Goal: Task Accomplishment & Management: Manage account settings

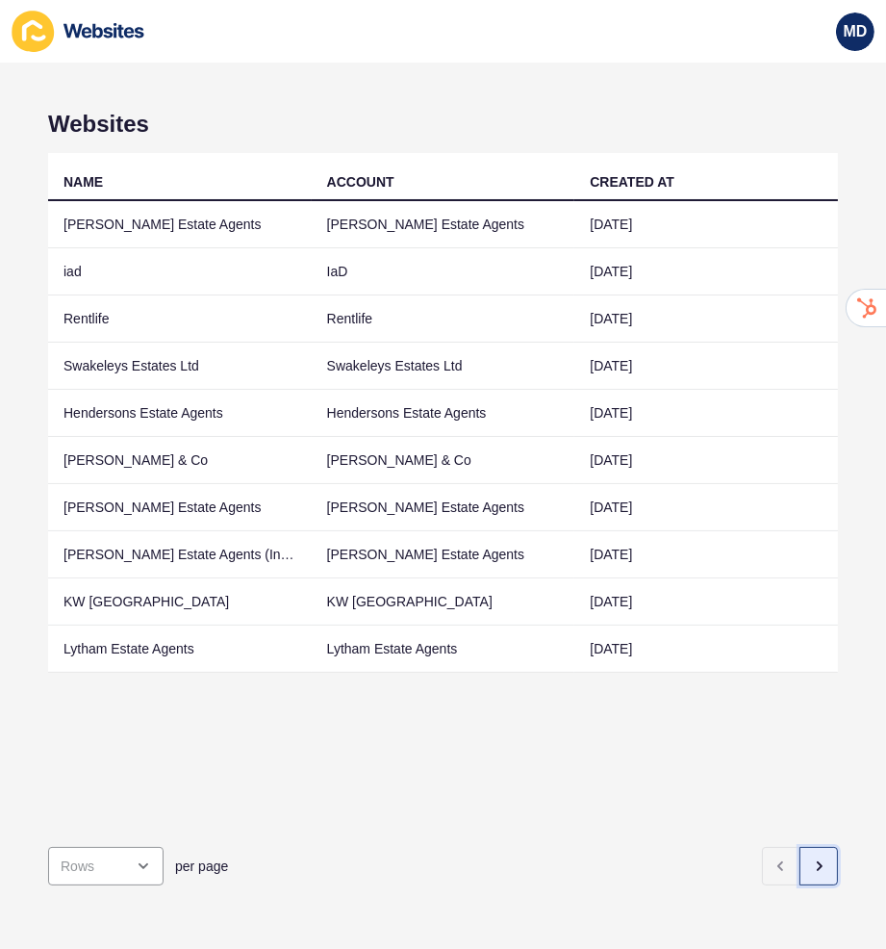
click at [829, 868] on button "button" at bounding box center [818, 866] width 38 height 38
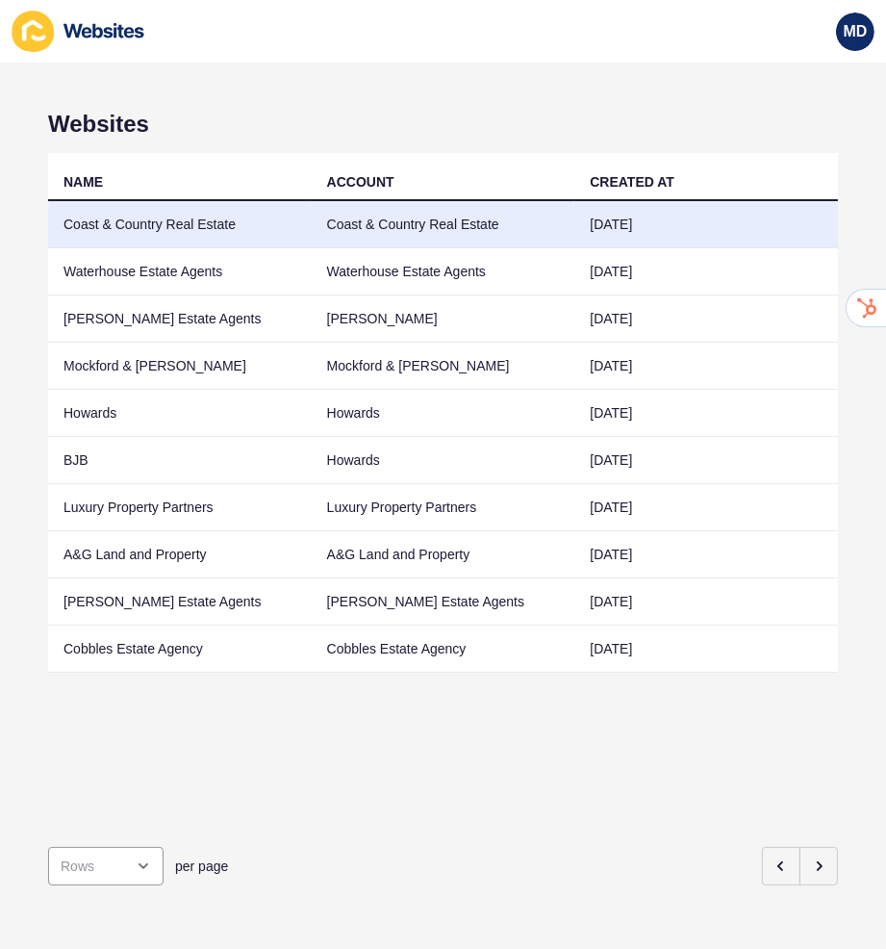
click at [498, 225] on td "Coast & Country Real Estate" at bounding box center [444, 224] width 264 height 47
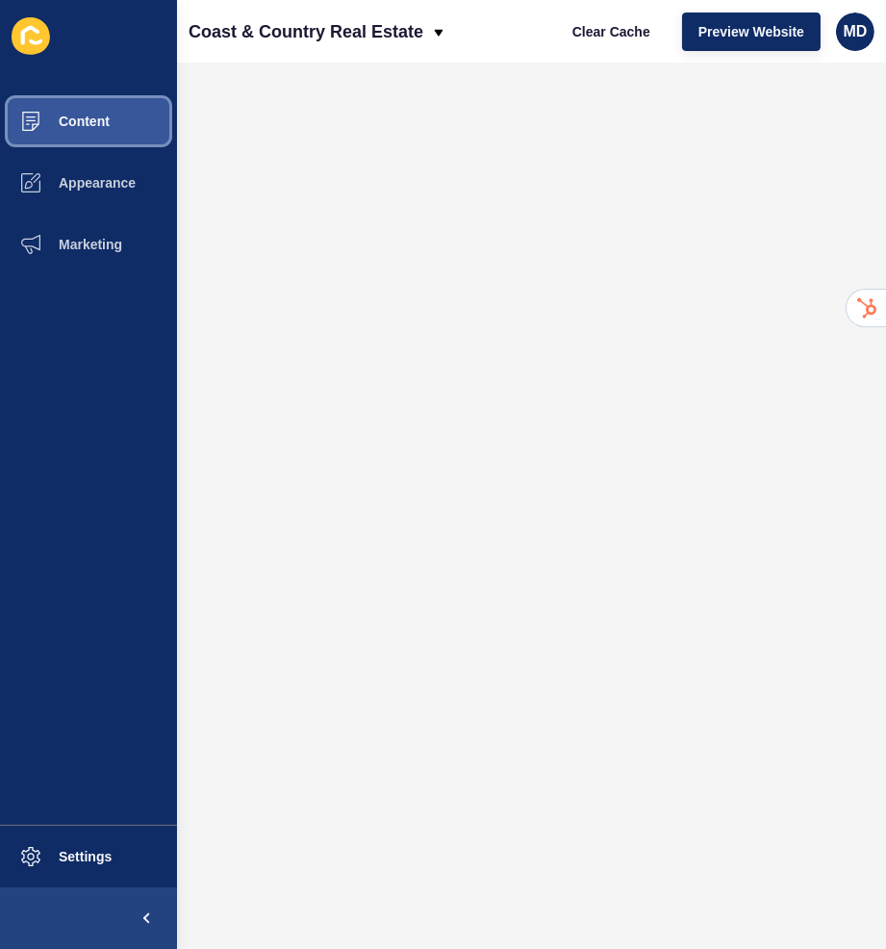
click at [74, 120] on span "Content" at bounding box center [53, 121] width 113 height 15
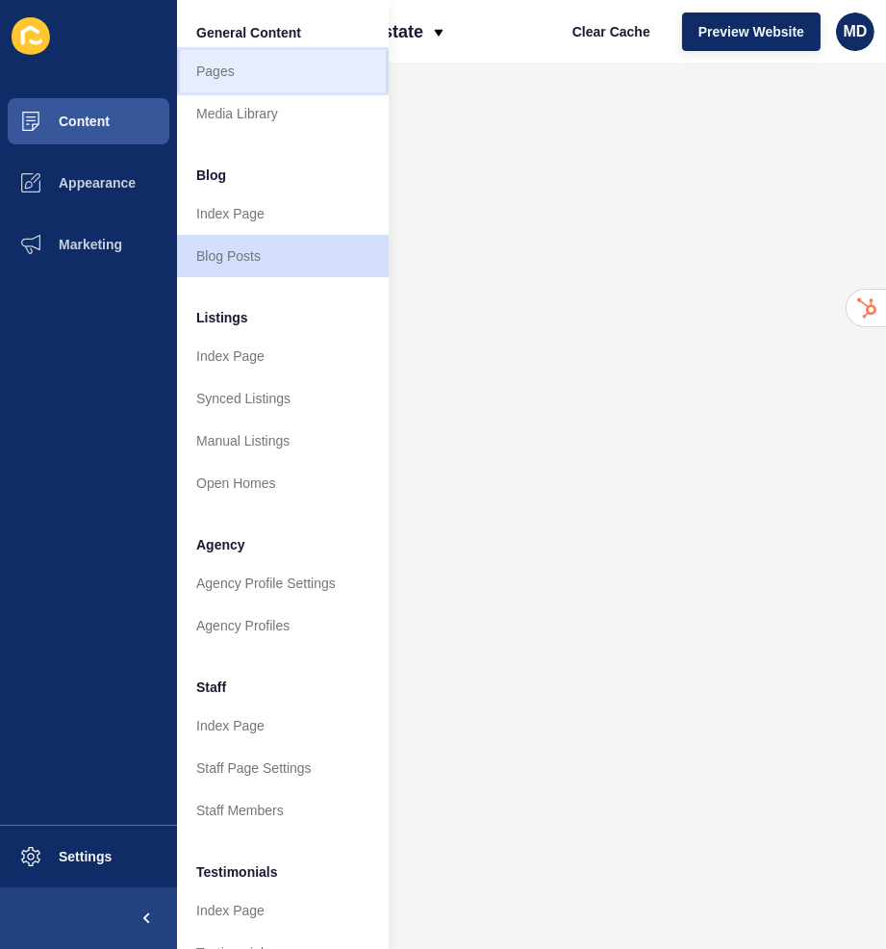
click at [239, 80] on link "Pages" at bounding box center [283, 71] width 212 height 42
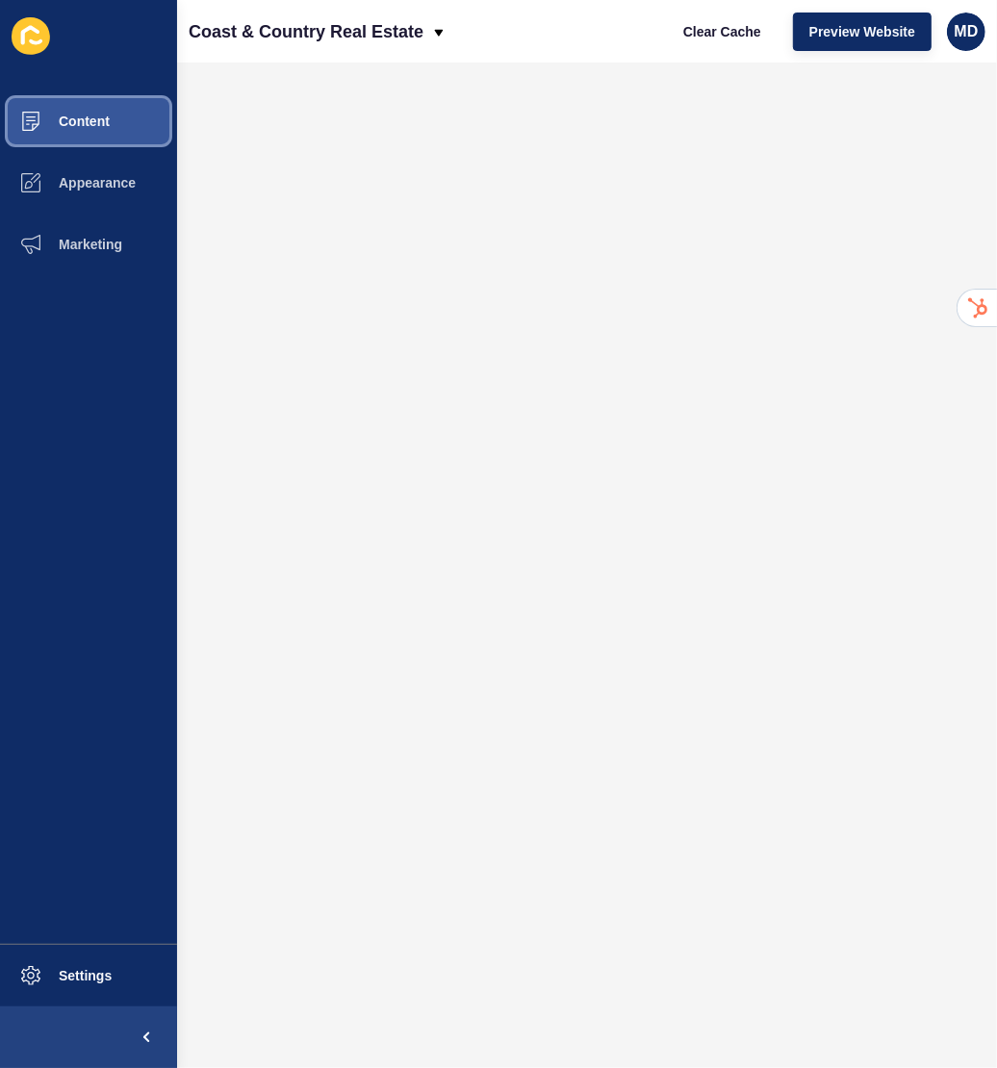
click at [93, 130] on button "Content" at bounding box center [88, 121] width 177 height 62
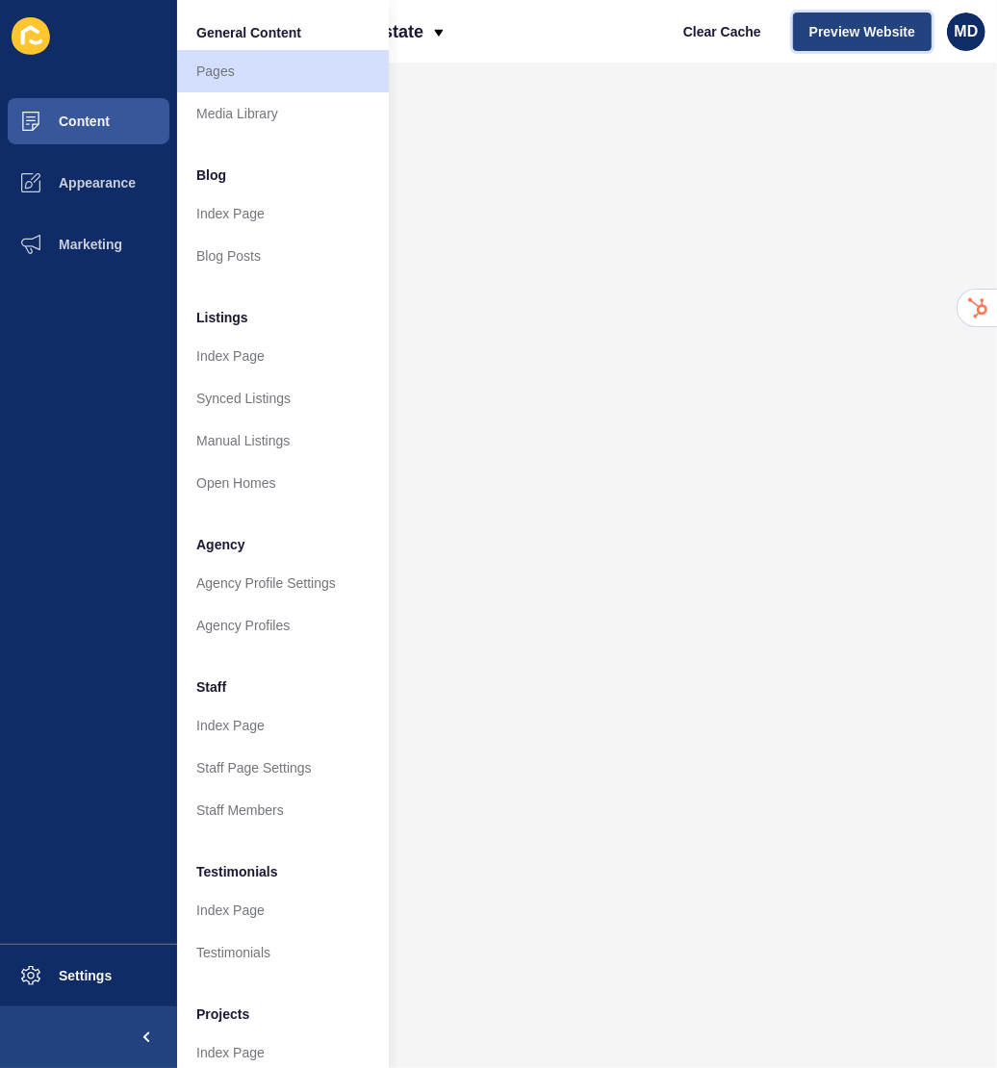
click at [833, 30] on span "Preview Website" at bounding box center [862, 31] width 106 height 19
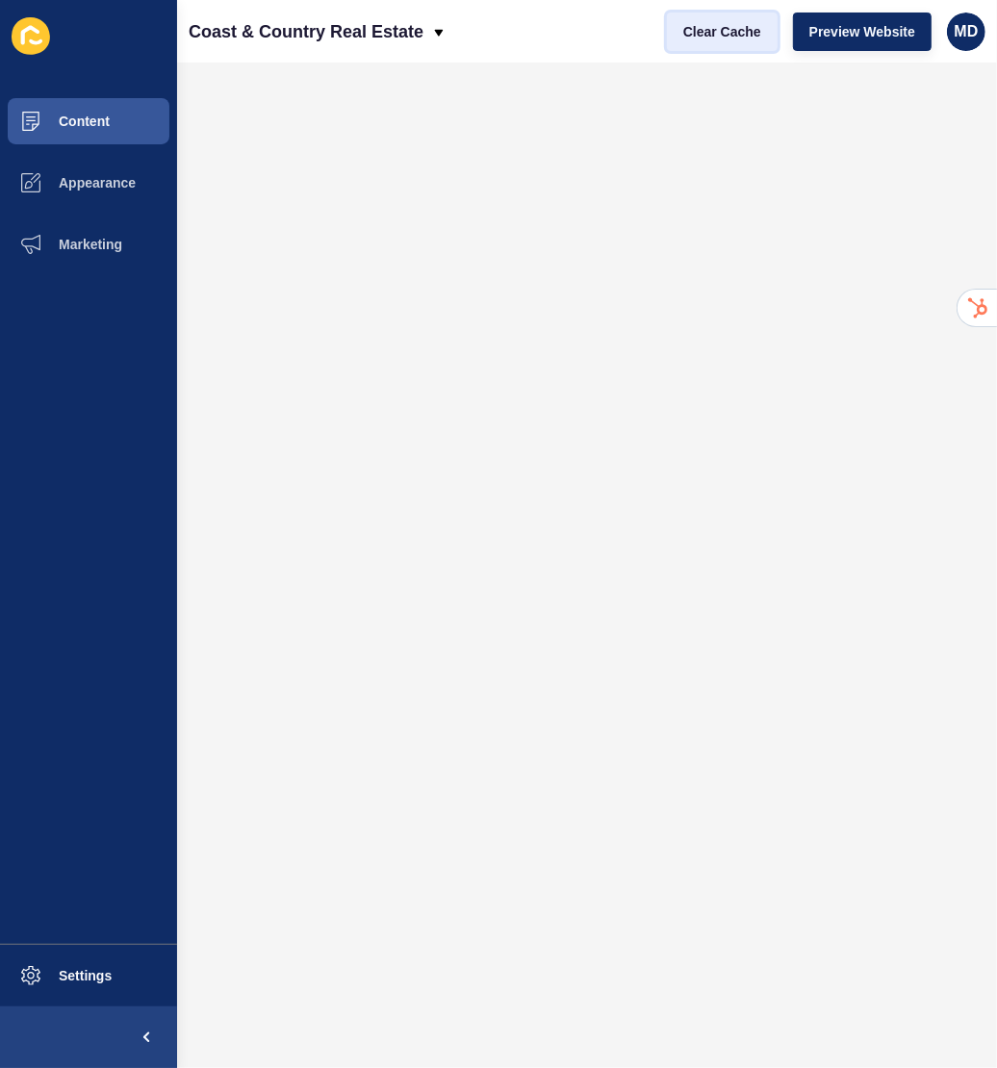
click at [726, 35] on span "Clear Cache" at bounding box center [722, 31] width 78 height 19
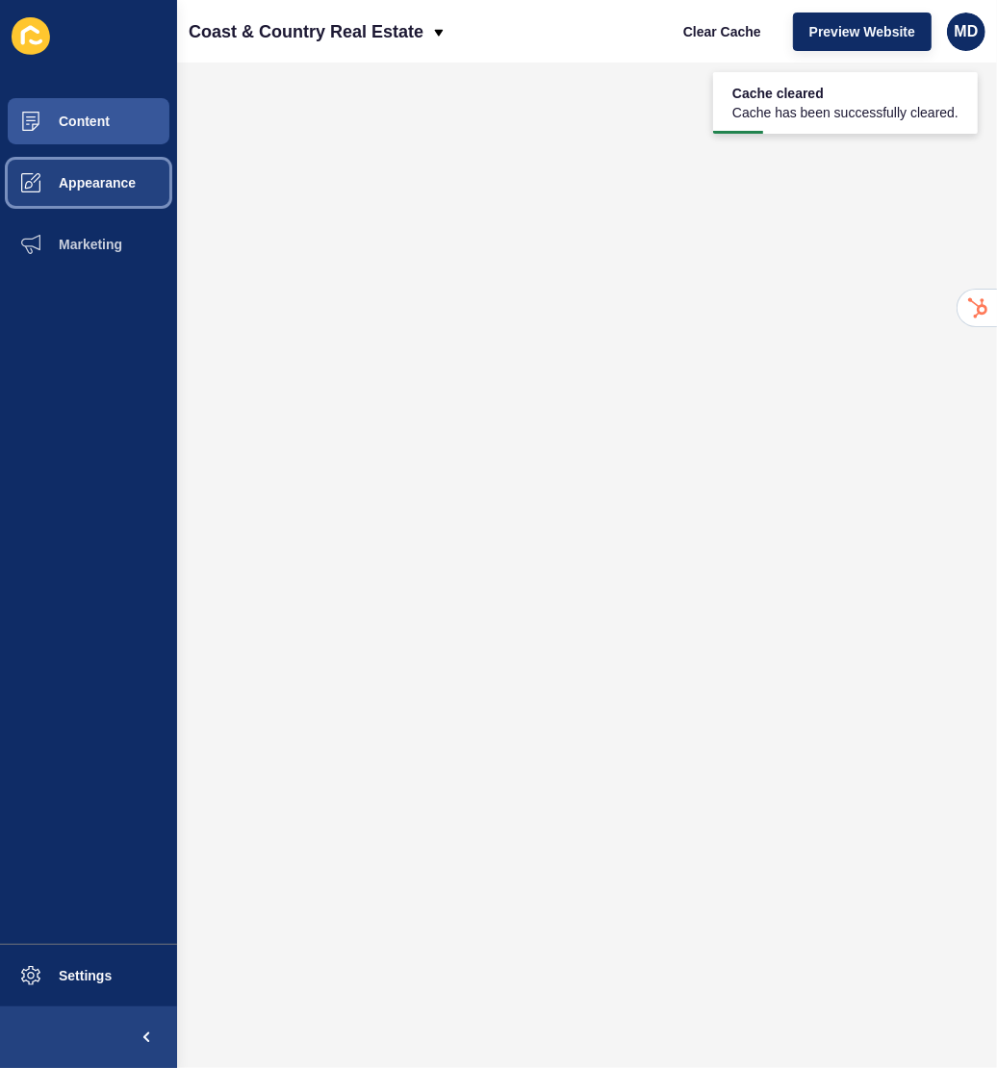
click at [70, 154] on button "Appearance" at bounding box center [88, 183] width 177 height 62
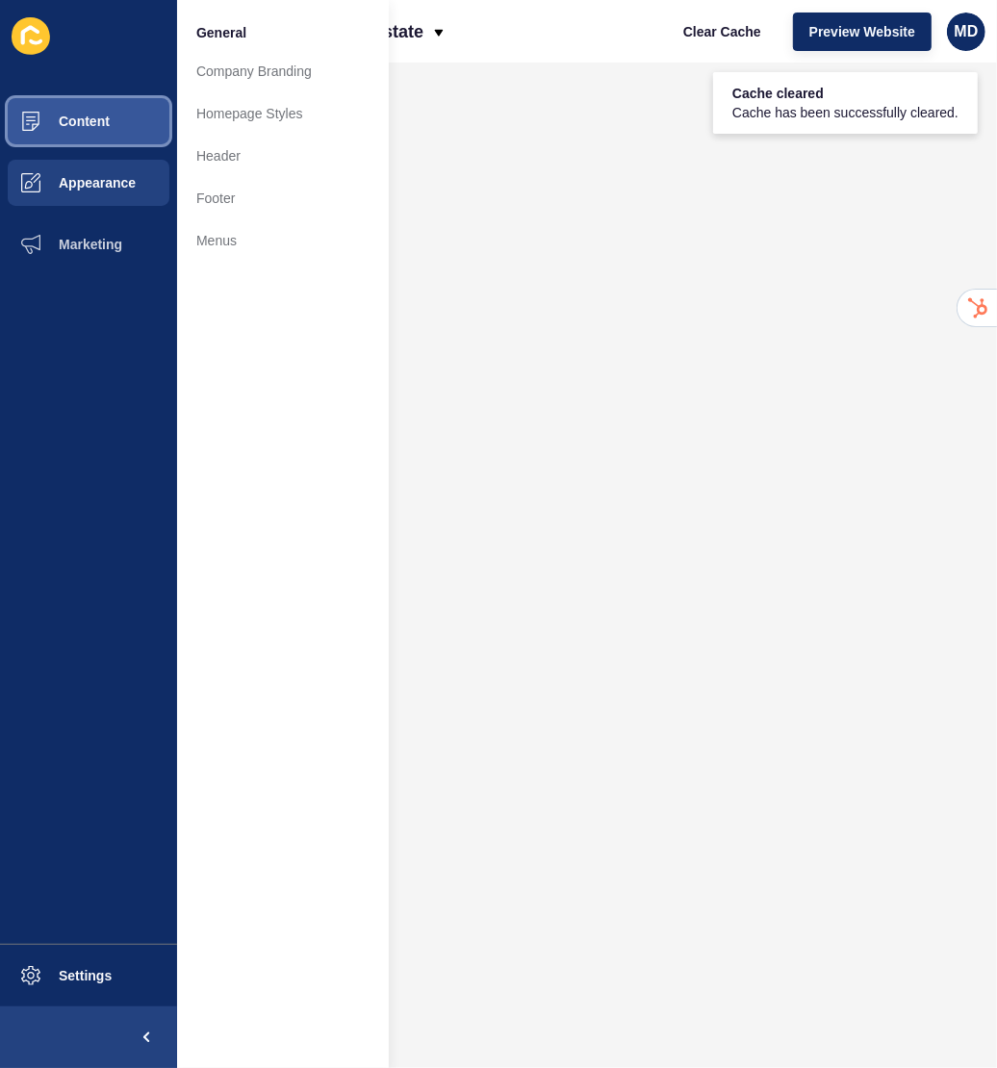
click at [84, 129] on button "Content" at bounding box center [88, 121] width 177 height 62
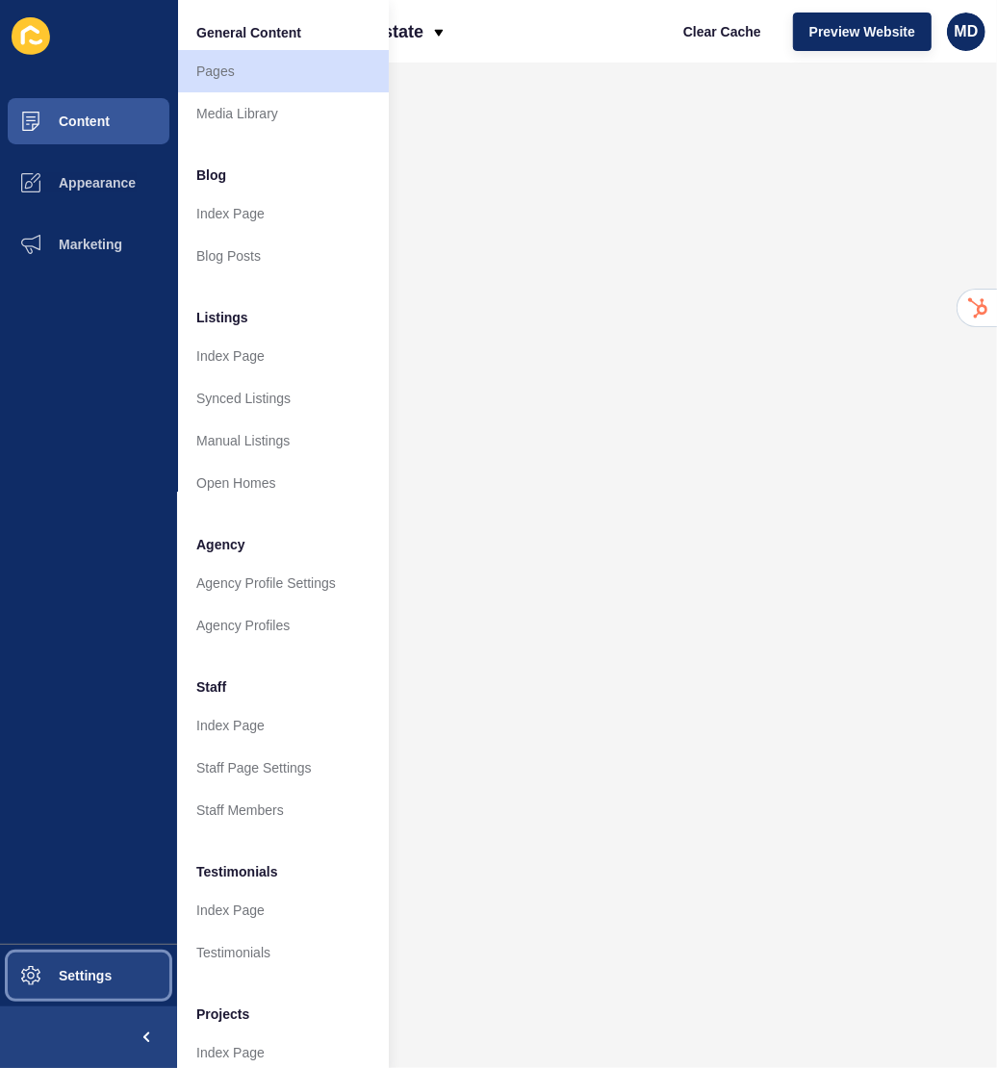
click at [106, 948] on button "Settings" at bounding box center [88, 976] width 177 height 62
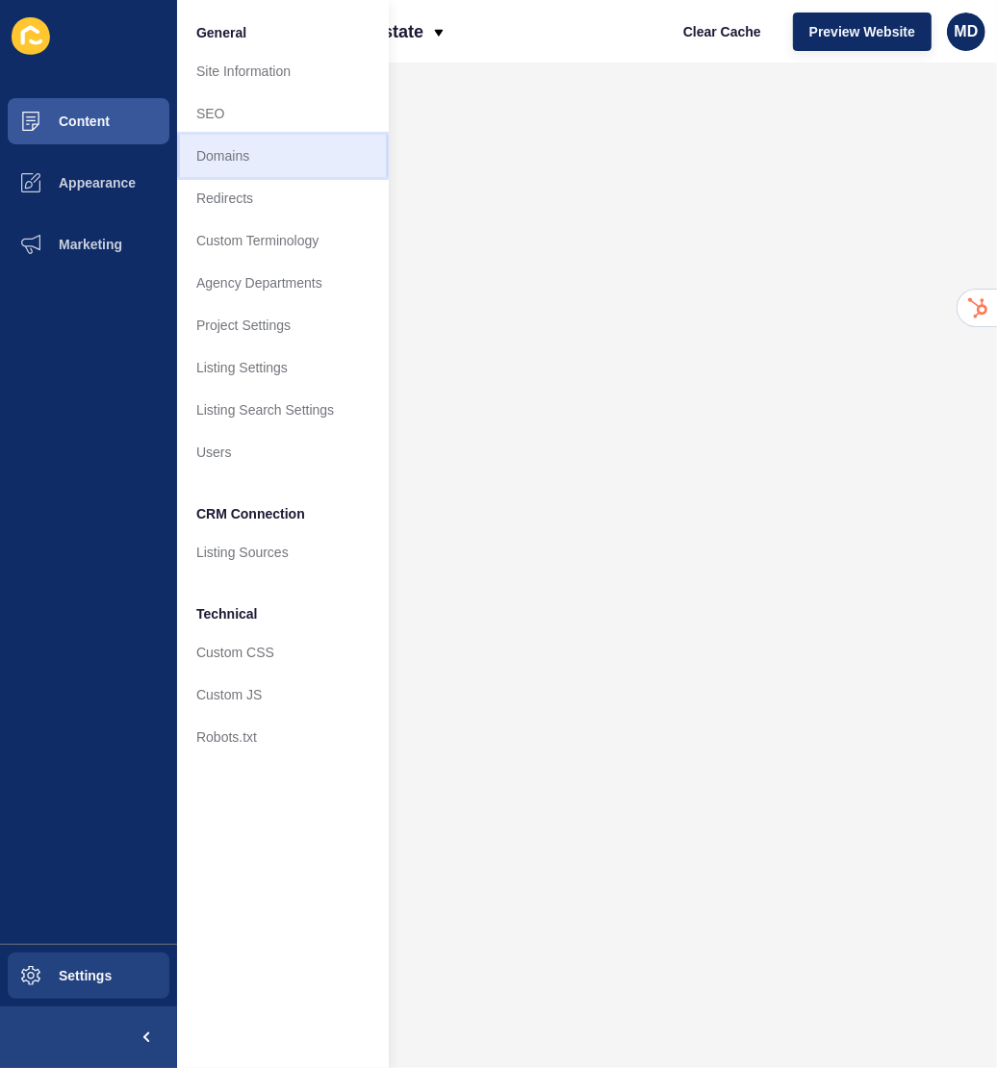
click at [285, 165] on link "Domains" at bounding box center [283, 156] width 212 height 42
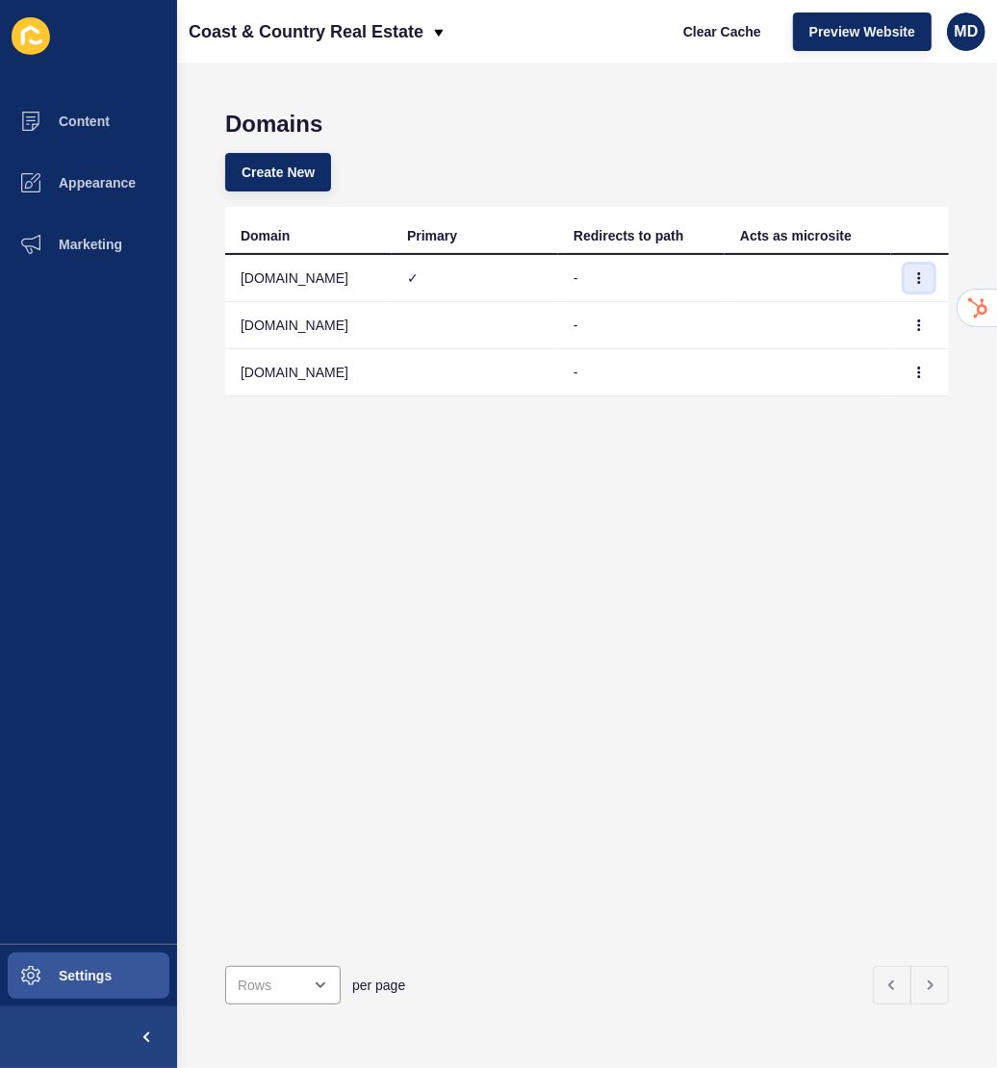
click at [916, 284] on button "button" at bounding box center [918, 278] width 29 height 27
click at [879, 326] on link "Edit" at bounding box center [865, 316] width 135 height 42
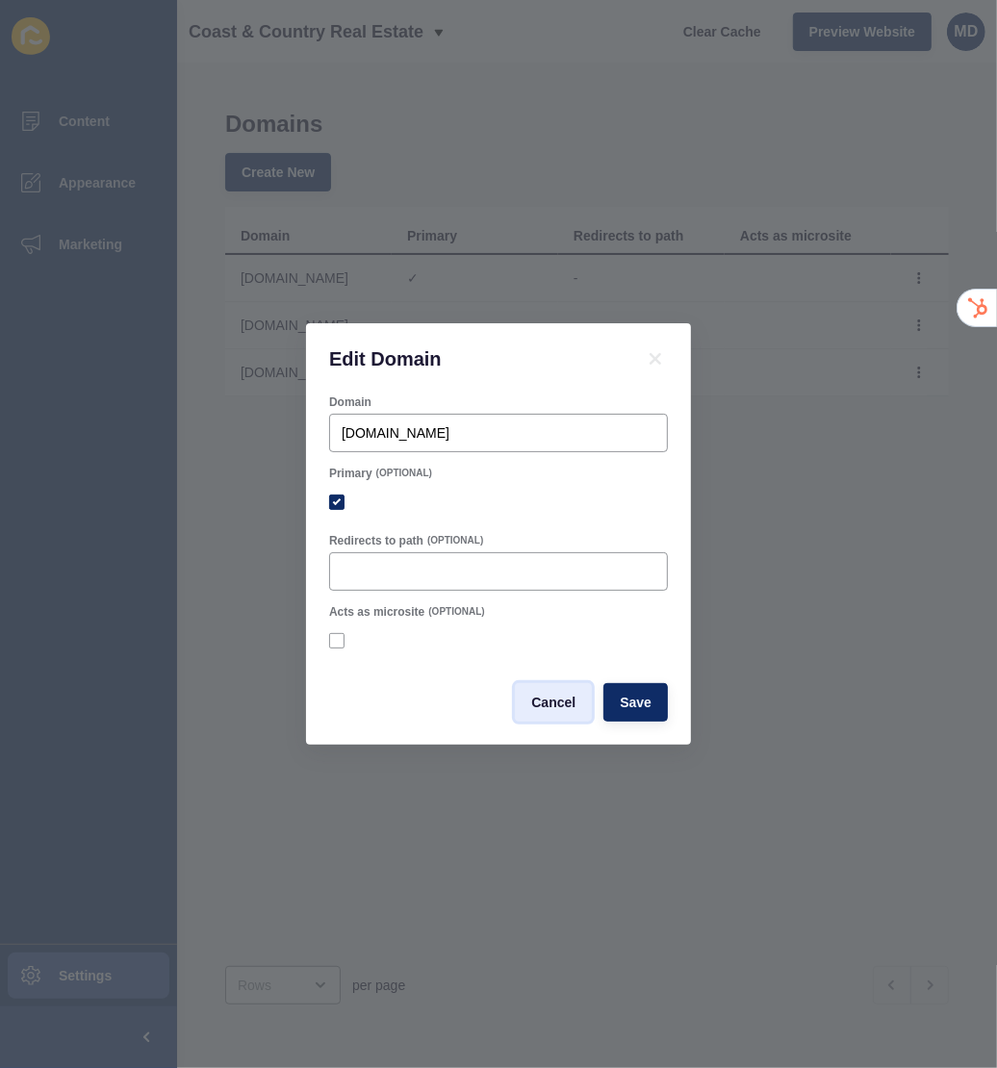
click at [561, 700] on span "Cancel" at bounding box center [553, 702] width 44 height 19
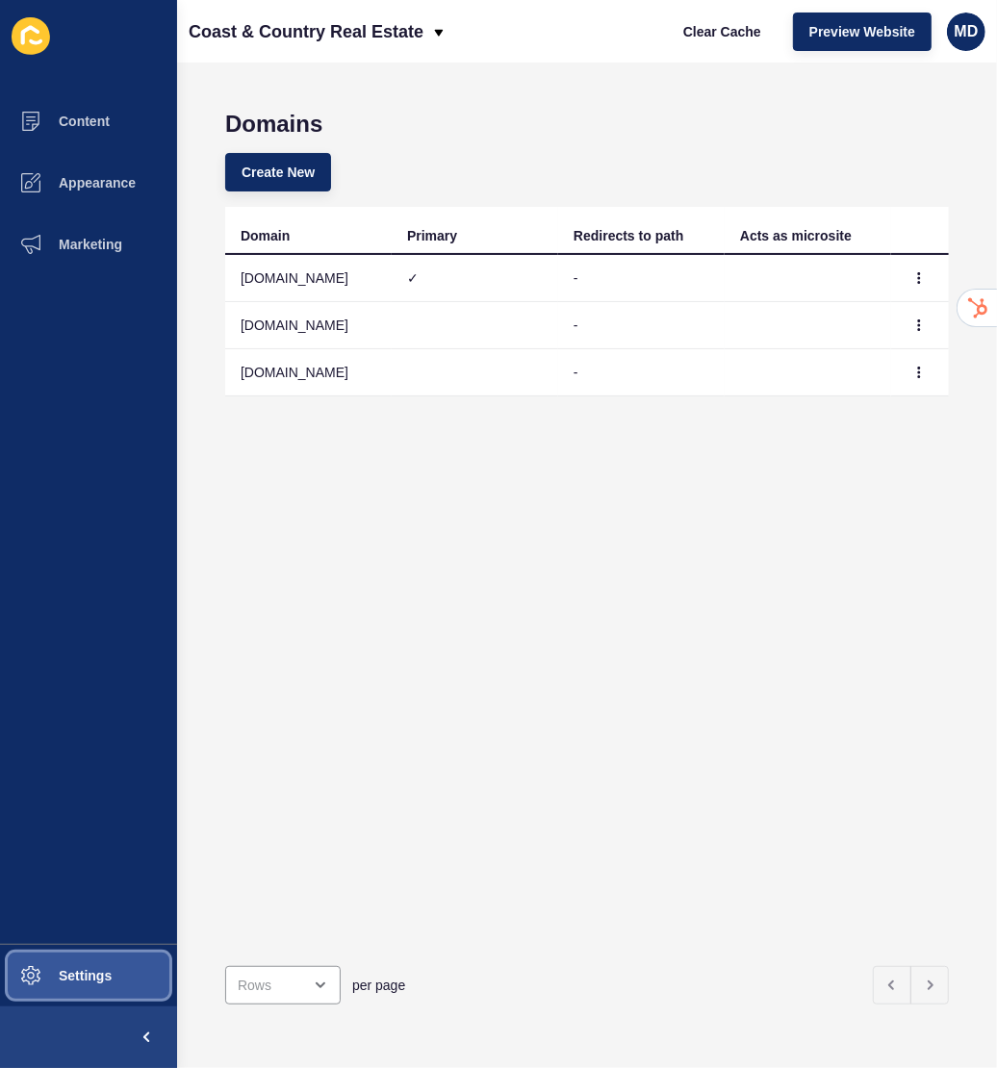
click at [59, 948] on span at bounding box center [31, 976] width 62 height 62
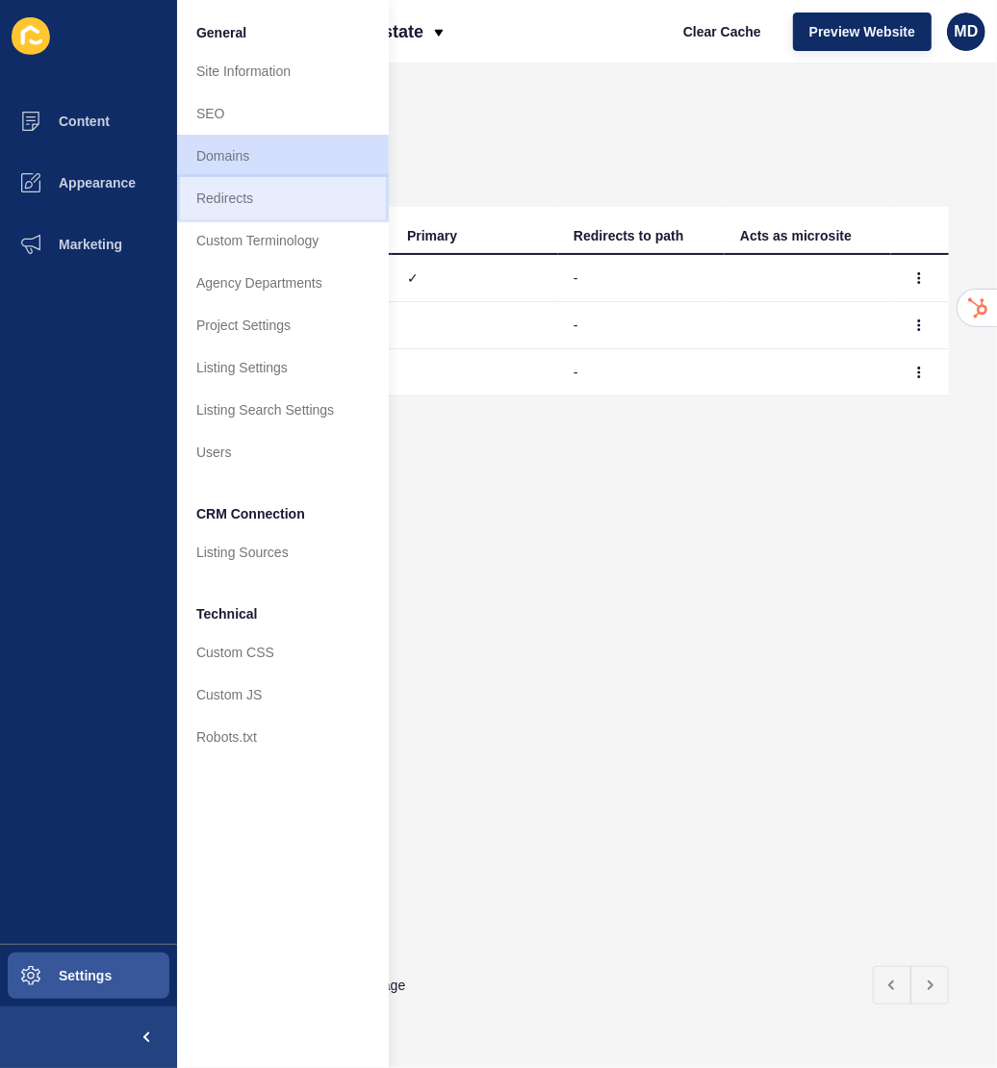
click at [275, 203] on link "Redirects" at bounding box center [283, 198] width 212 height 42
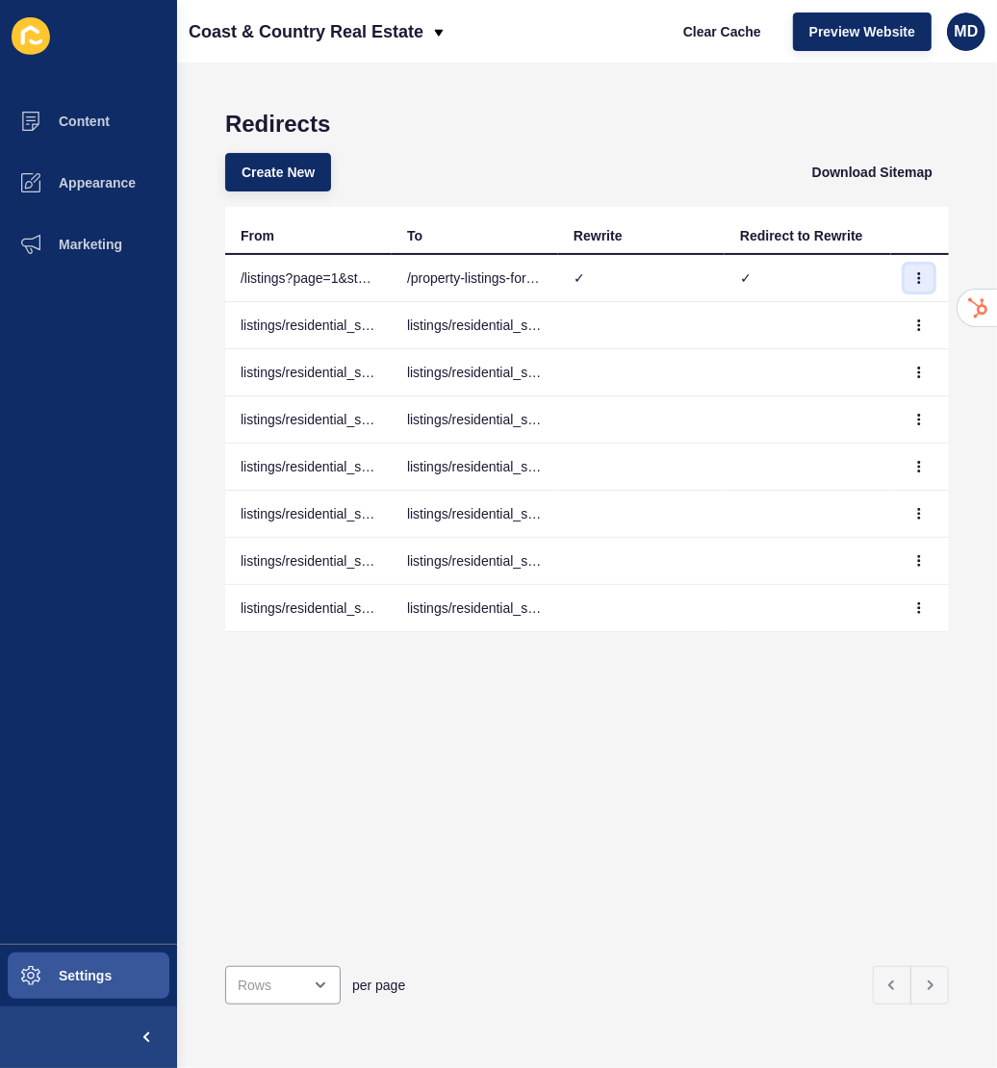
click at [918, 282] on icon "button" at bounding box center [919, 278] width 12 height 12
click at [872, 349] on link "Delete" at bounding box center [865, 359] width 135 height 42
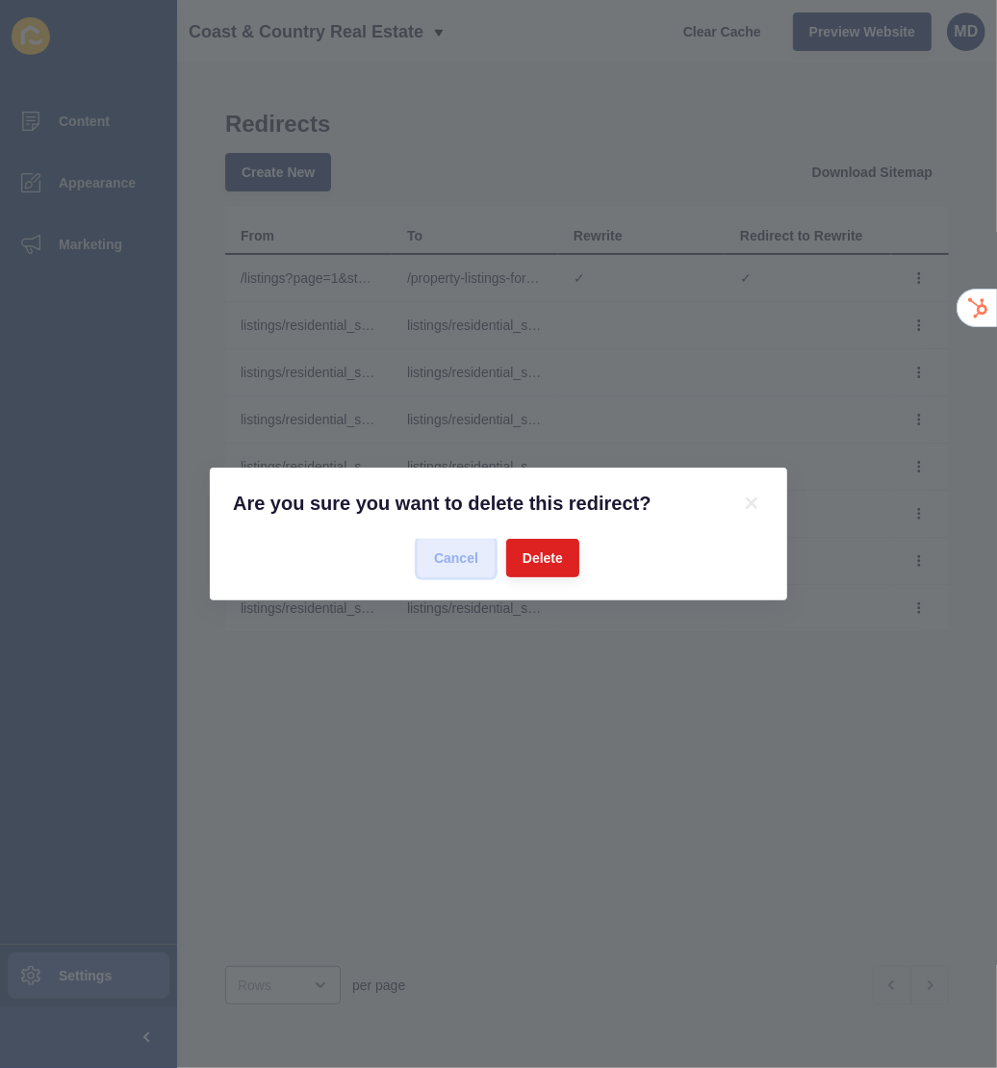
click at [466, 544] on button "Cancel" at bounding box center [456, 558] width 77 height 38
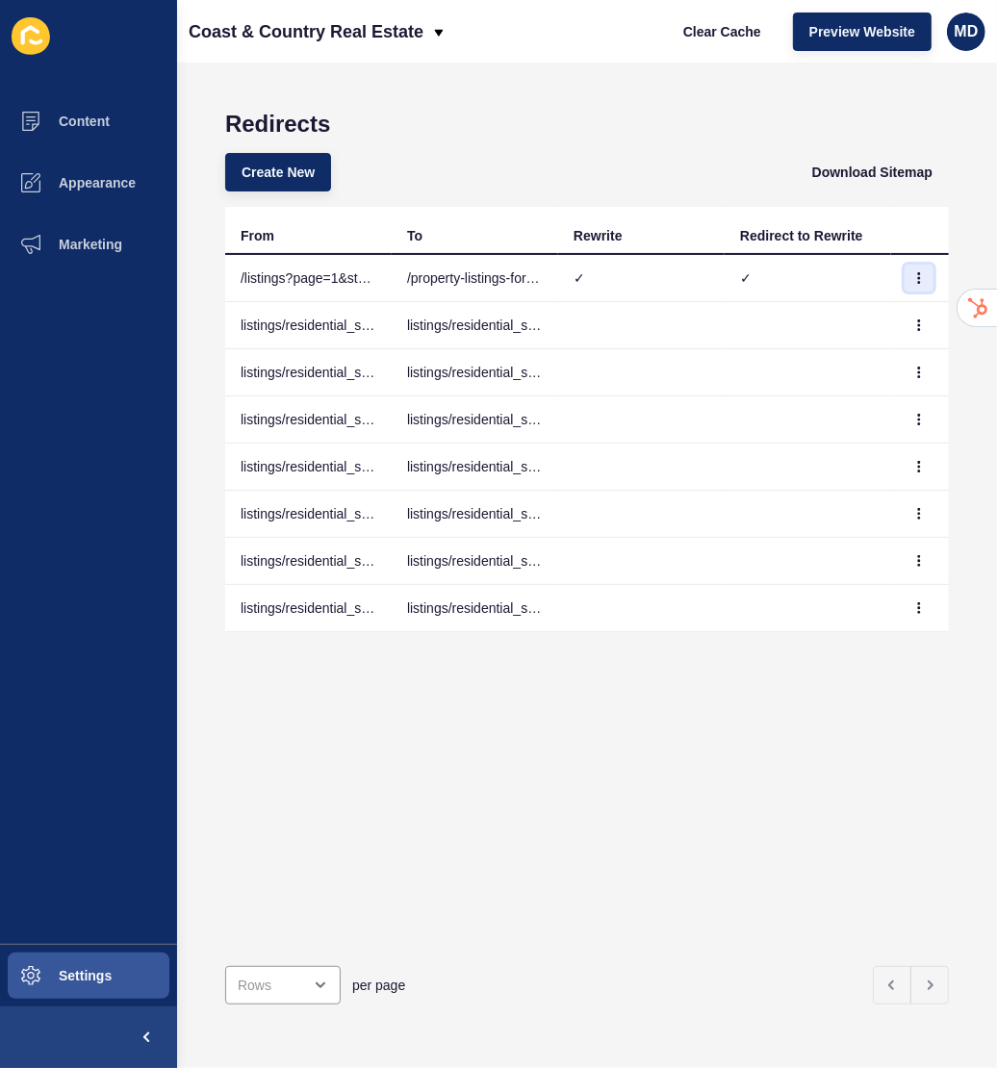
click at [921, 283] on icon "button" at bounding box center [919, 278] width 12 height 12
click at [880, 312] on link "Edit" at bounding box center [865, 316] width 135 height 42
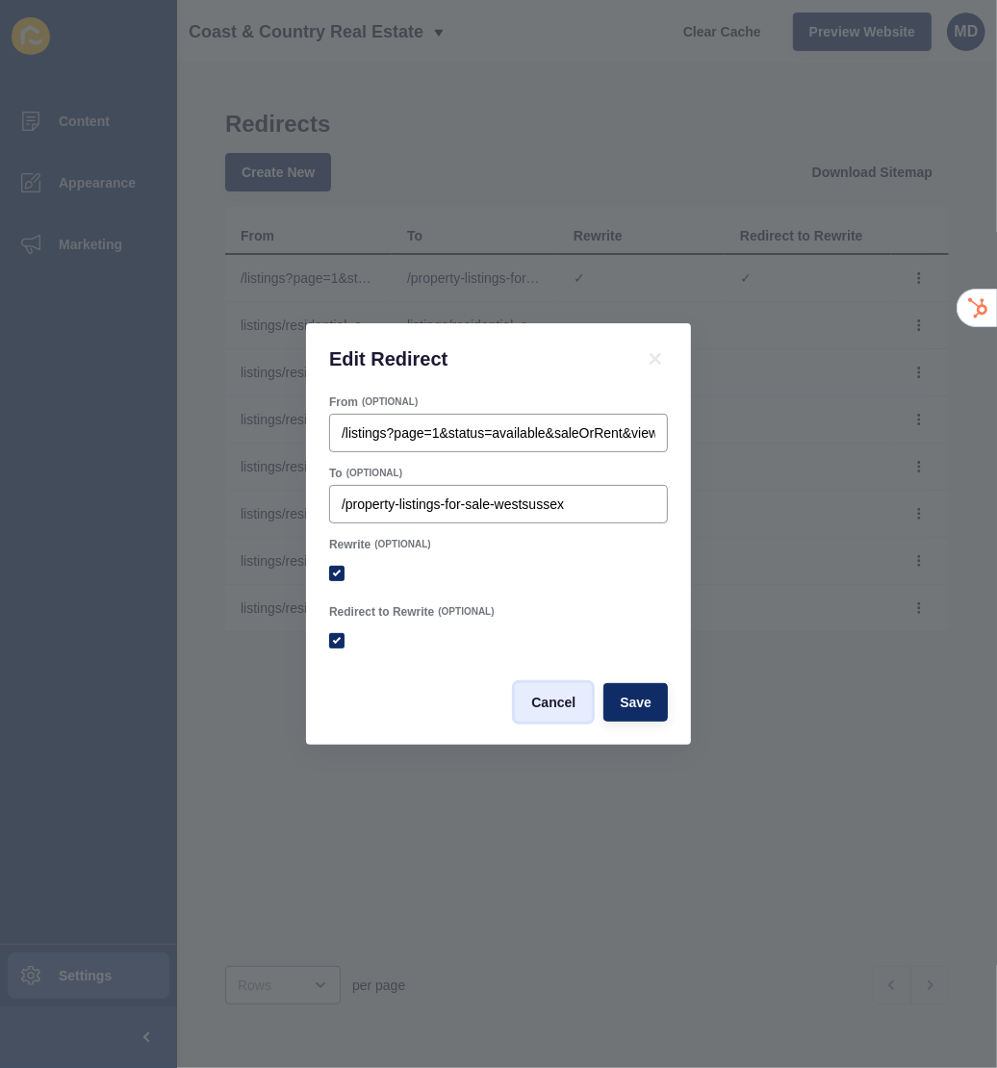
click at [548, 704] on span "Cancel" at bounding box center [553, 702] width 44 height 19
